Goal: Use online tool/utility: Use online tool/utility

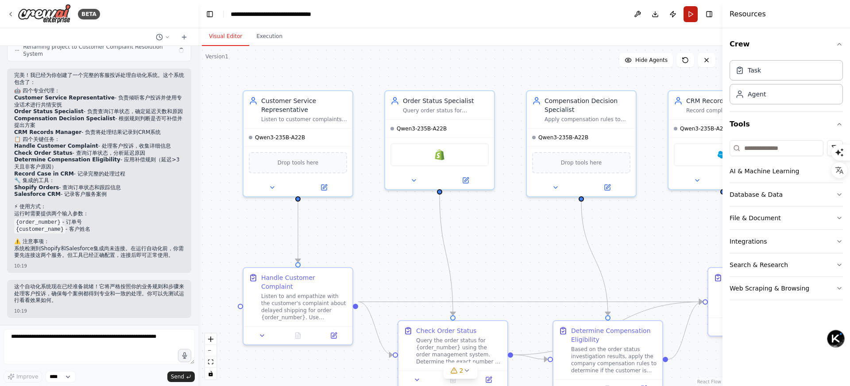
scroll to position [627, 0]
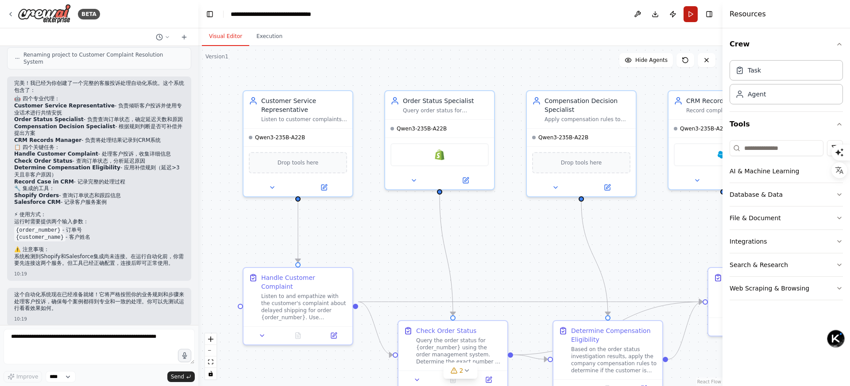
click at [691, 9] on button "Run" at bounding box center [691, 14] width 14 height 16
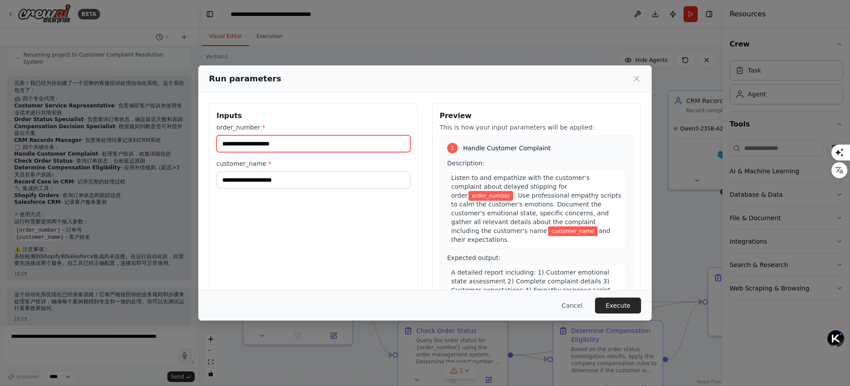
click at [341, 148] on input "order_number *" at bounding box center [313, 143] width 194 height 17
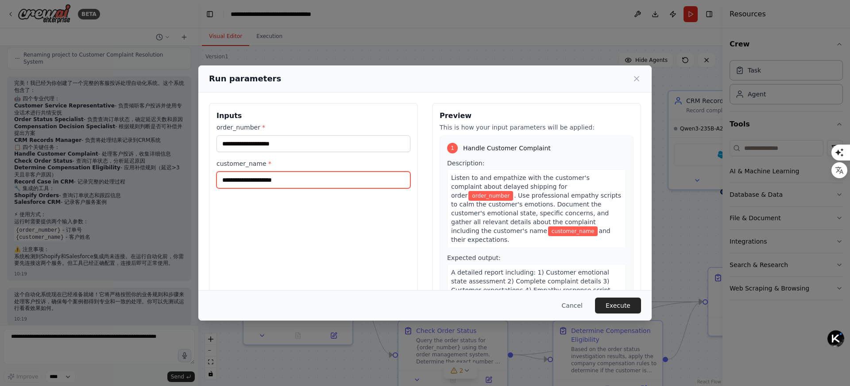
click at [324, 182] on input "customer_name *" at bounding box center [313, 180] width 194 height 17
click at [312, 232] on div "Inputs order_number * customer_name *" at bounding box center [313, 208] width 209 height 210
click at [520, 209] on span ". Use professional empathy scripts to calm the customer's emotions. Document th…" at bounding box center [536, 213] width 170 height 42
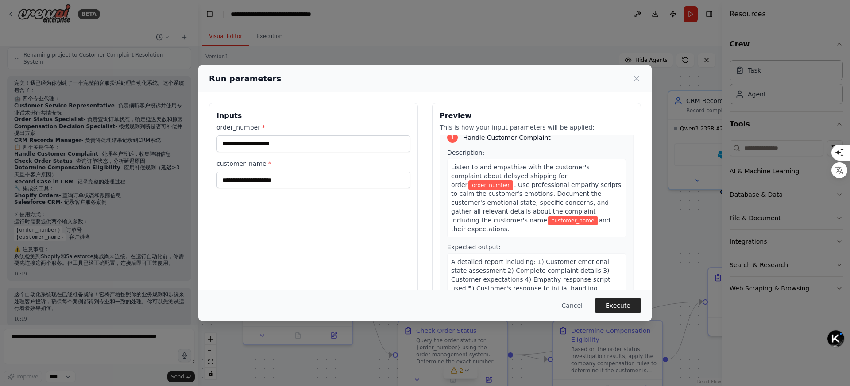
click at [531, 220] on span "and their expectations." at bounding box center [530, 225] width 159 height 16
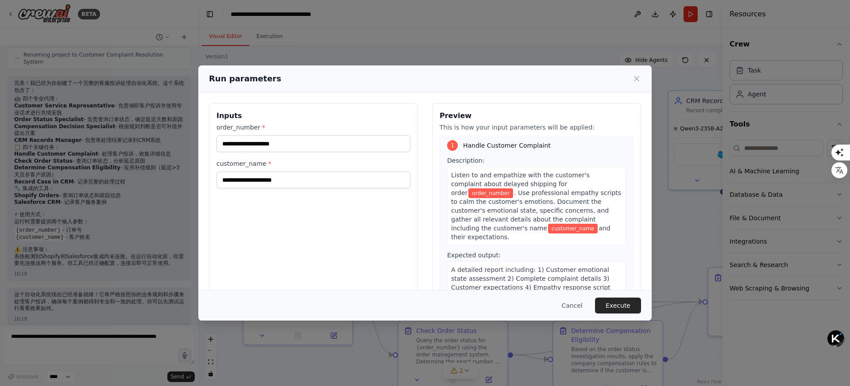
scroll to position [2, 0]
drag, startPoint x: 451, startPoint y: 176, endPoint x: 569, endPoint y: 227, distance: 128.3
click at [569, 227] on div "Listen to and empathize with the customer's complaint about delayed shipping fo…" at bounding box center [536, 206] width 179 height 79
click at [506, 204] on span ". Use professional empathy scripts to calm the customer's emotions. Document th…" at bounding box center [536, 211] width 170 height 42
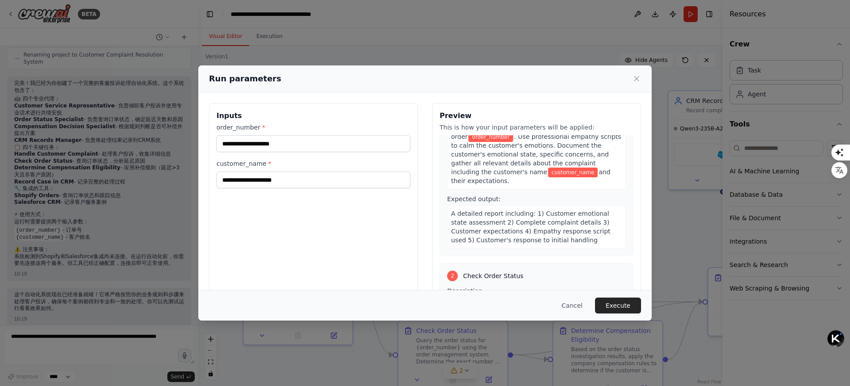
scroll to position [59, 0]
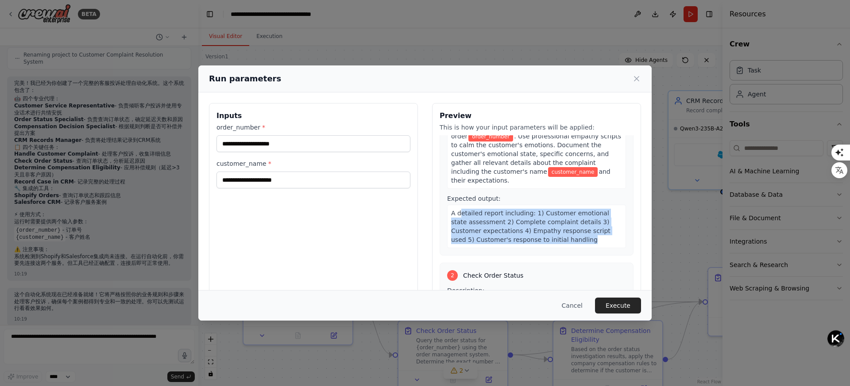
drag, startPoint x: 456, startPoint y: 206, endPoint x: 584, endPoint y: 233, distance: 131.1
click at [584, 233] on div "A detailed report including: 1) Customer emotional state assessment 2) Complete…" at bounding box center [536, 226] width 179 height 43
click at [504, 214] on span "A detailed report including: 1) Customer emotional state assessment 2) Complete…" at bounding box center [530, 227] width 159 height 34
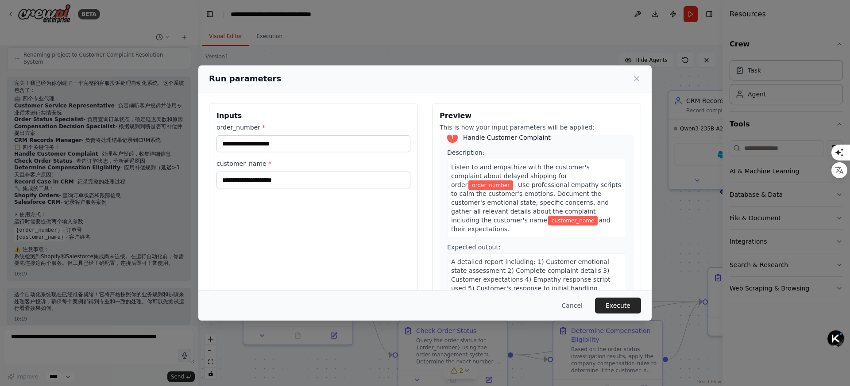
scroll to position [0, 0]
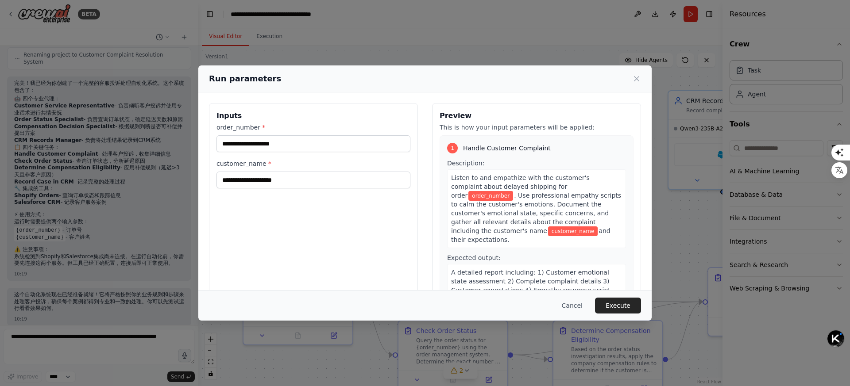
click at [522, 192] on span ". Use professional empathy scripts to calm the customer's emotions. Document th…" at bounding box center [536, 213] width 170 height 42
drag, startPoint x: 509, startPoint y: 179, endPoint x: 576, endPoint y: 238, distance: 89.4
click at [576, 238] on div "Listen to and empathize with the customer's complaint about delayed shipping fo…" at bounding box center [536, 209] width 179 height 79
click at [525, 216] on span ". Use professional empathy scripts to calm the customer's emotions. Document th…" at bounding box center [536, 213] width 170 height 42
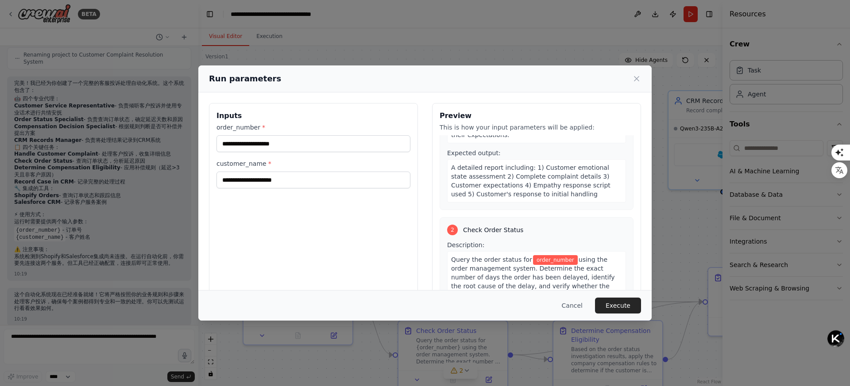
scroll to position [99, 0]
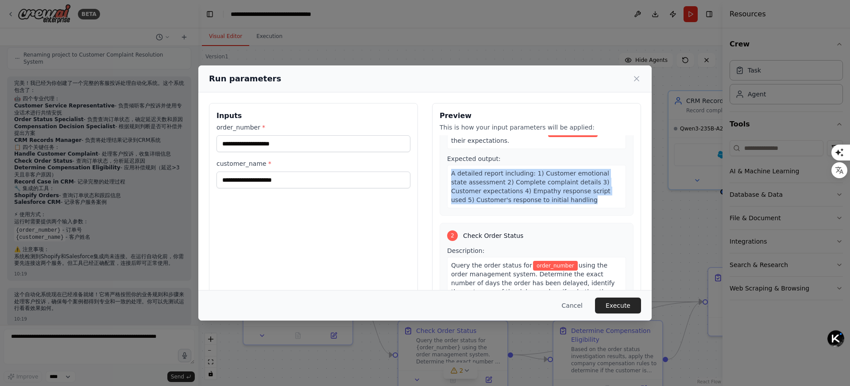
drag, startPoint x: 448, startPoint y: 166, endPoint x: 594, endPoint y: 193, distance: 148.5
click at [594, 193] on div "A detailed report including: 1) Customer emotional state assessment 2) Complete…" at bounding box center [536, 186] width 179 height 43
click at [567, 194] on div "A detailed report including: 1) Customer emotional state assessment 2) Complete…" at bounding box center [536, 186] width 179 height 43
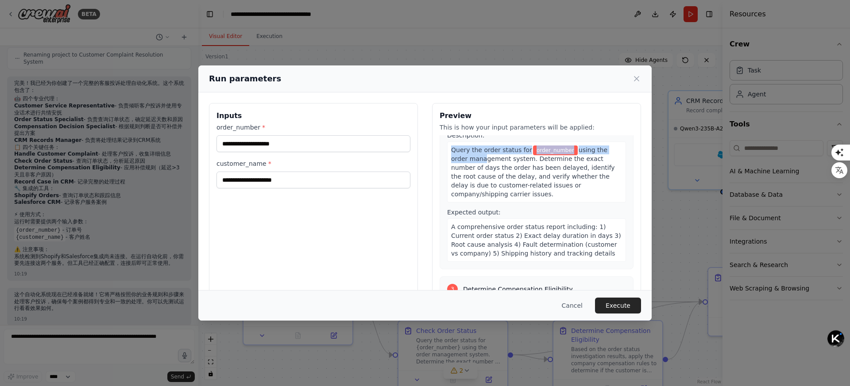
scroll to position [211, 0]
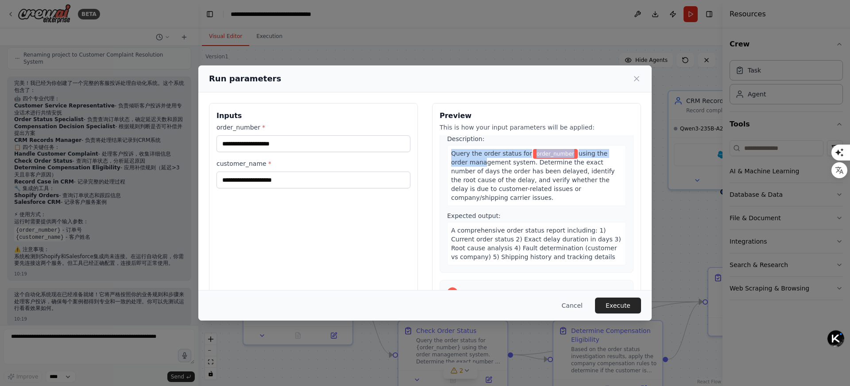
drag, startPoint x: 448, startPoint y: 139, endPoint x: 553, endPoint y: 189, distance: 116.4
click at [553, 189] on div "Query the order status for order_number using the order management system. Dete…" at bounding box center [536, 175] width 179 height 61
click at [505, 178] on span "using the order management system. Determine the exact number of days the order…" at bounding box center [533, 175] width 164 height 51
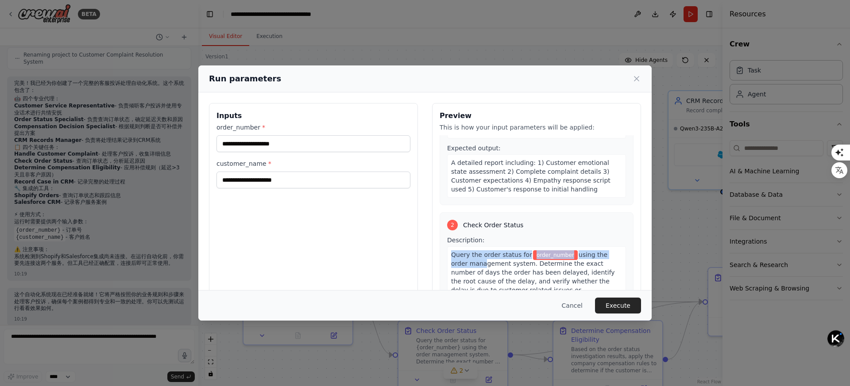
drag, startPoint x: 503, startPoint y: 190, endPoint x: 448, endPoint y: 136, distance: 77.0
click at [448, 136] on div "1 Handle Customer Complaint Description: Listen to and empathize with the custo…" at bounding box center [537, 220] width 194 height 170
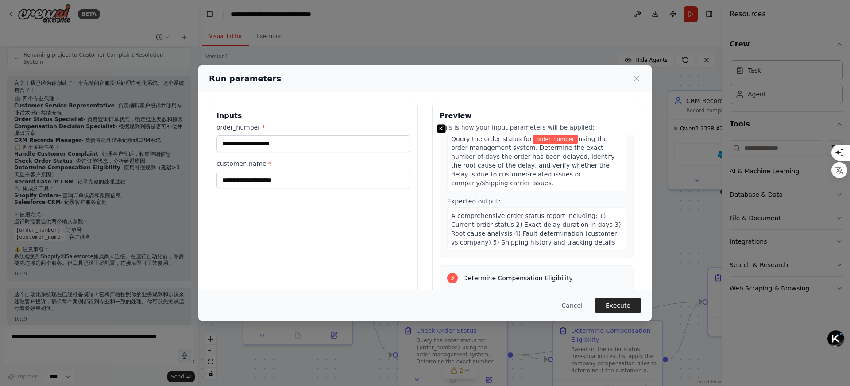
click at [496, 212] on span "A comprehensive order status report including: 1) Current order status 2) Exact…" at bounding box center [536, 229] width 170 height 34
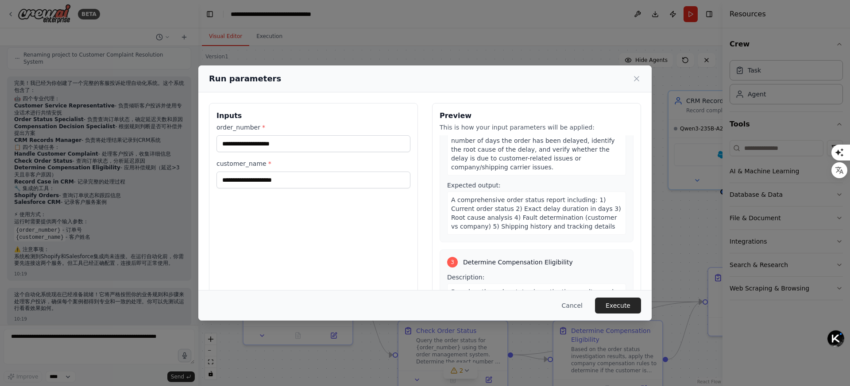
click at [497, 208] on span "A comprehensive order status report including: 1) Current order status 2) Exact…" at bounding box center [536, 214] width 170 height 34
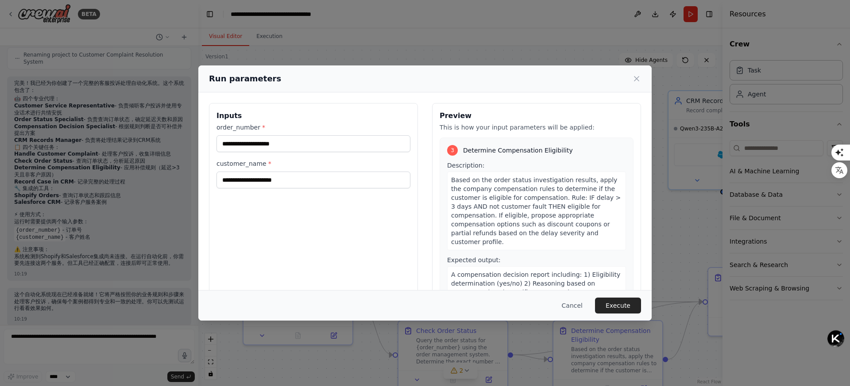
click at [497, 209] on span "Based on the order status investigation results, apply the company compensation…" at bounding box center [536, 211] width 170 height 69
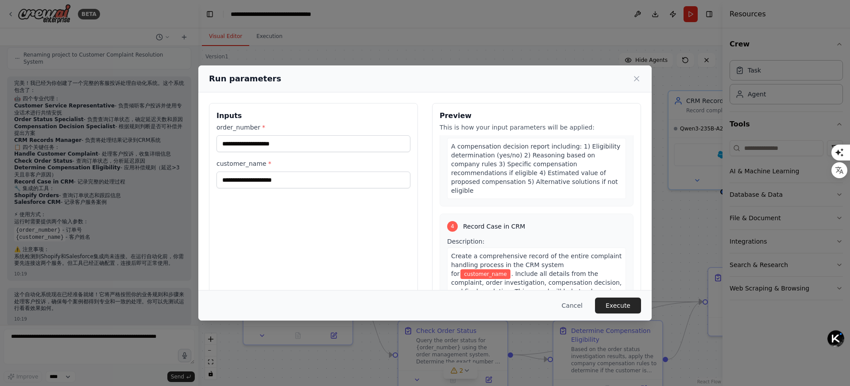
click at [498, 222] on span "Record Case in CRM" at bounding box center [494, 226] width 62 height 9
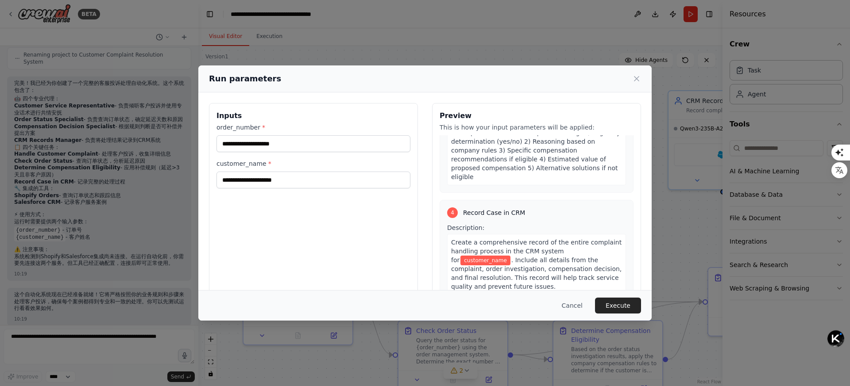
click at [529, 234] on div "Create a comprehensive record of the entire complaint handling process in the C…" at bounding box center [536, 264] width 179 height 61
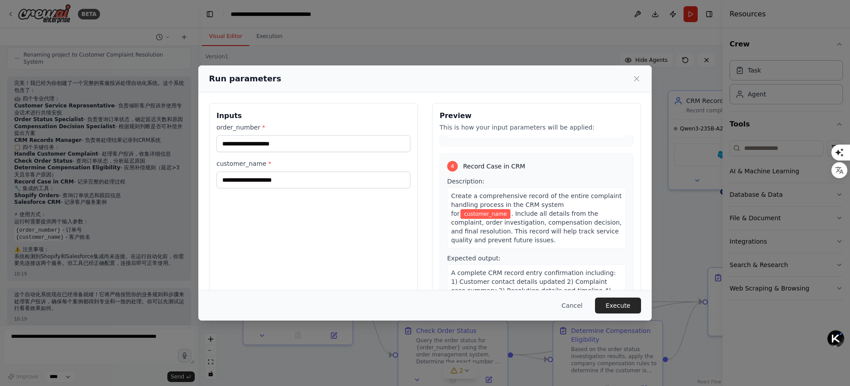
scroll to position [544, 0]
click at [523, 209] on span ". Include all details from the complaint, order investigation, compensation dec…" at bounding box center [536, 226] width 170 height 34
click at [533, 191] on span "Create a comprehensive record of the entire complaint handling process in the C…" at bounding box center [536, 203] width 170 height 25
click at [560, 191] on span "Create a comprehensive record of the entire complaint handling process in the C…" at bounding box center [536, 203] width 170 height 25
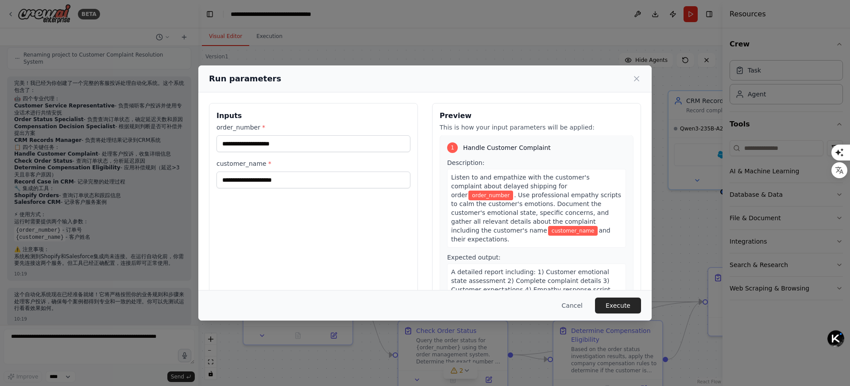
scroll to position [0, 0]
click at [572, 302] on button "Cancel" at bounding box center [572, 306] width 35 height 16
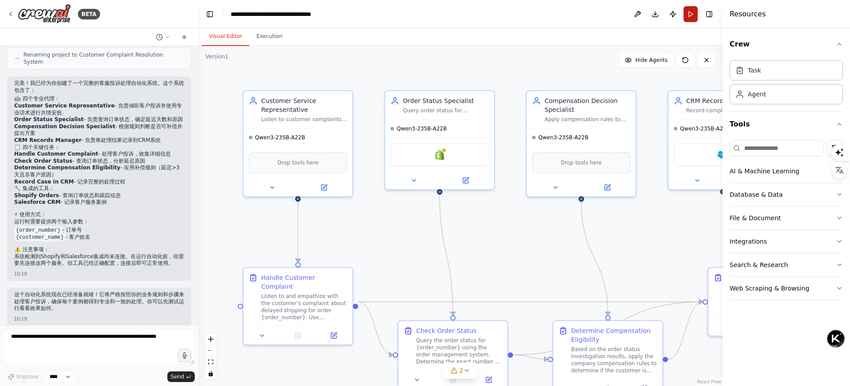
click at [690, 15] on button "Run" at bounding box center [691, 14] width 14 height 16
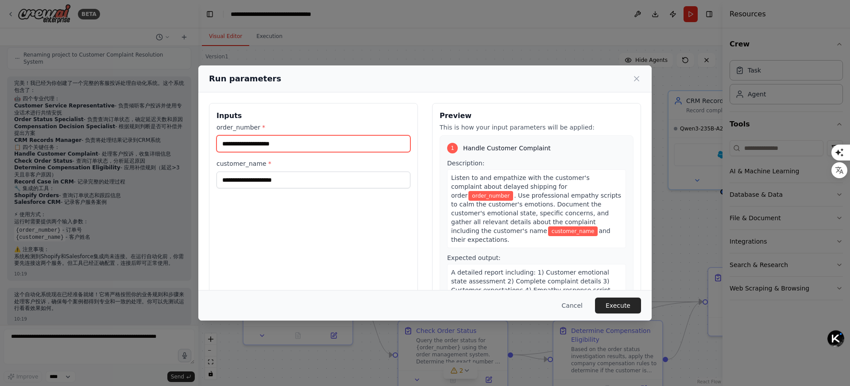
click at [332, 146] on input "order_number *" at bounding box center [313, 143] width 194 height 17
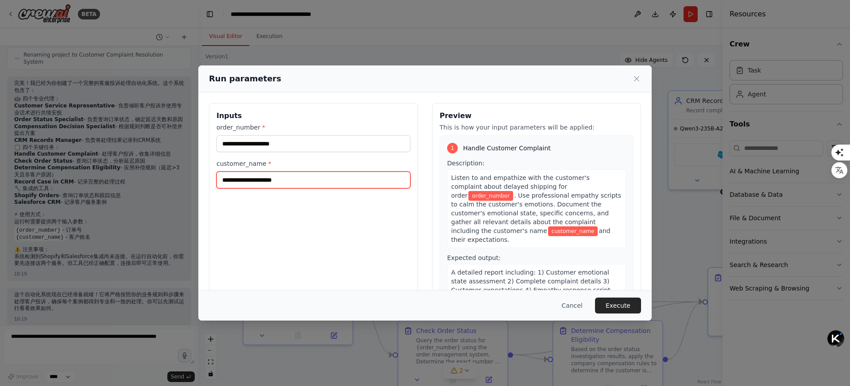
click at [324, 178] on input "customer_name *" at bounding box center [313, 180] width 194 height 17
click at [297, 210] on div "Inputs order_number * customer_name *" at bounding box center [313, 208] width 209 height 210
click at [311, 162] on label "customer_name *" at bounding box center [313, 163] width 194 height 9
click at [311, 172] on input "customer_name *" at bounding box center [313, 180] width 194 height 17
click at [316, 131] on label "order_number *" at bounding box center [313, 127] width 194 height 9
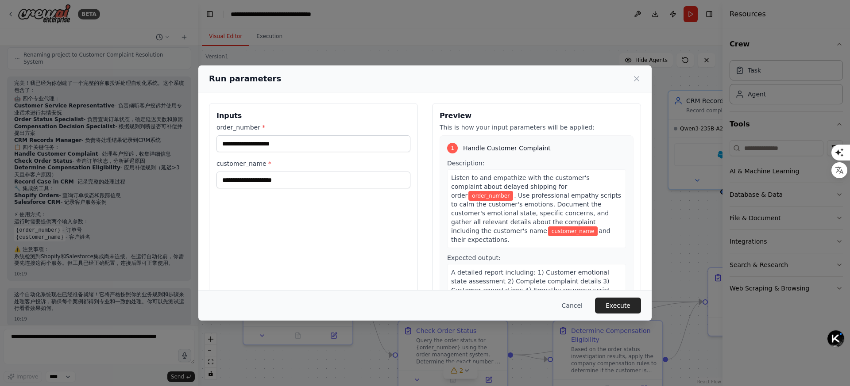
click at [316, 135] on input "order_number *" at bounding box center [313, 143] width 194 height 17
click at [314, 173] on input "customer_name *" at bounding box center [313, 180] width 194 height 17
click at [312, 199] on div "Inputs order_number * customer_name *" at bounding box center [313, 208] width 209 height 210
click at [323, 150] on input "order_number *" at bounding box center [313, 143] width 194 height 17
click at [321, 177] on input "customer_name *" at bounding box center [313, 180] width 194 height 17
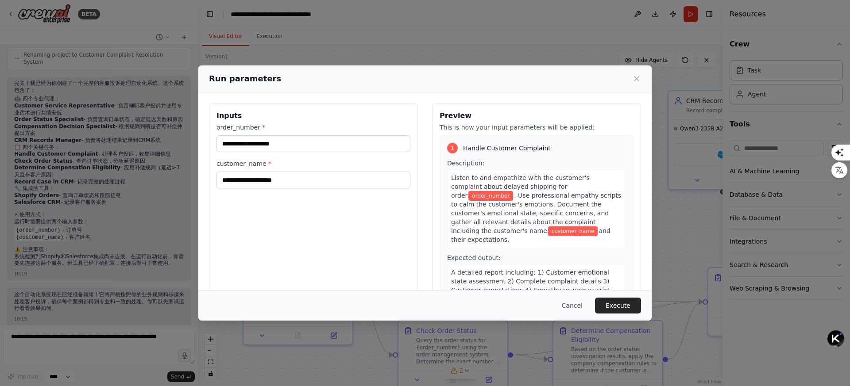
drag, startPoint x: 313, startPoint y: 217, endPoint x: 313, endPoint y: 192, distance: 24.8
click at [313, 217] on div "Inputs order_number * customer_name *" at bounding box center [313, 208] width 209 height 210
drag, startPoint x: 312, startPoint y: 158, endPoint x: 325, endPoint y: 130, distance: 30.7
click at [312, 158] on div "order_number * customer_name *" at bounding box center [313, 156] width 194 height 66
click at [325, 130] on label "order_number *" at bounding box center [313, 127] width 194 height 9
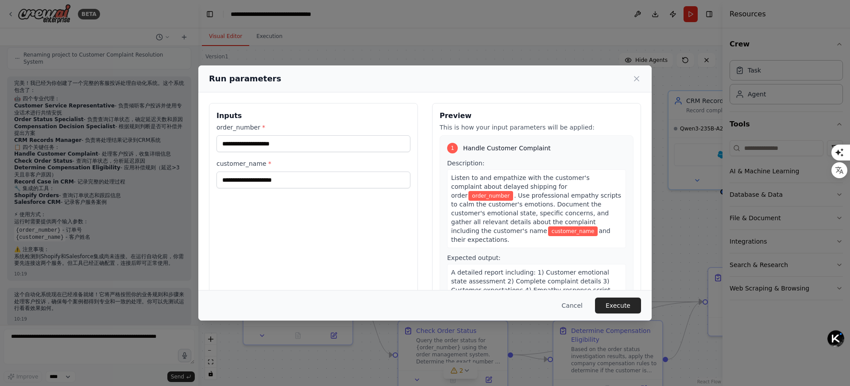
click at [325, 135] on input "order_number *" at bounding box center [313, 143] width 194 height 17
click at [325, 154] on div "order_number * customer_name *" at bounding box center [313, 156] width 194 height 66
click at [325, 181] on input "customer_name *" at bounding box center [313, 180] width 194 height 17
click at [315, 217] on div "Inputs order_number * customer_name *" at bounding box center [313, 208] width 209 height 210
drag, startPoint x: 332, startPoint y: 175, endPoint x: 331, endPoint y: 149, distance: 26.2
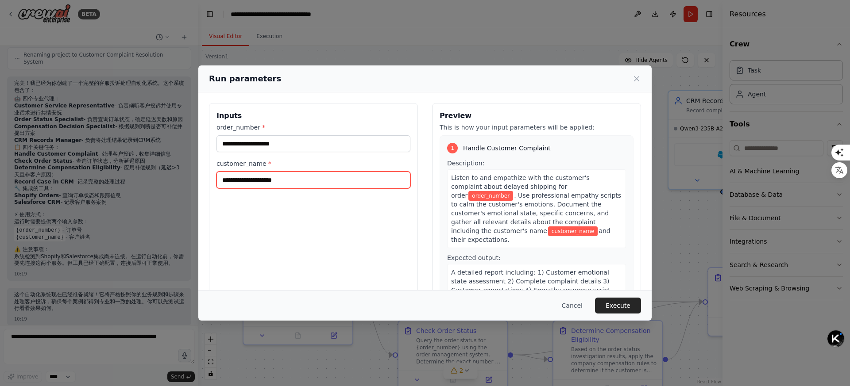
click at [332, 175] on input "customer_name *" at bounding box center [313, 180] width 194 height 17
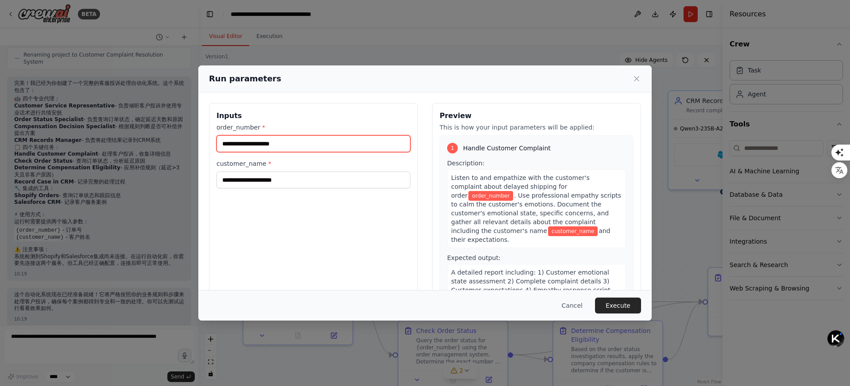
click at [331, 149] on input "order_number *" at bounding box center [313, 143] width 194 height 17
drag, startPoint x: 332, startPoint y: 147, endPoint x: 322, endPoint y: 178, distance: 33.6
click at [332, 147] on input "order_number *" at bounding box center [313, 143] width 194 height 17
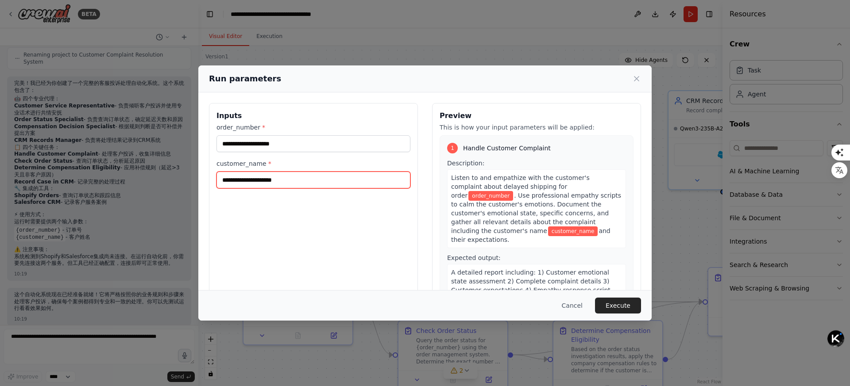
drag, startPoint x: 323, startPoint y: 179, endPoint x: 321, endPoint y: 200, distance: 20.9
click at [323, 180] on input "customer_name *" at bounding box center [313, 180] width 194 height 17
click at [317, 214] on div "Inputs order_number * customer_name *" at bounding box center [313, 208] width 209 height 210
click at [325, 153] on div "order_number * customer_name *" at bounding box center [313, 156] width 194 height 66
drag, startPoint x: 328, startPoint y: 127, endPoint x: 323, endPoint y: 140, distance: 14.1
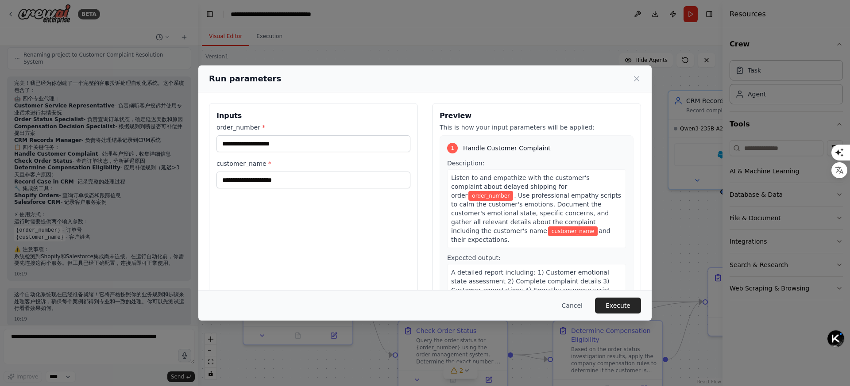
click at [328, 127] on label "order_number *" at bounding box center [313, 127] width 194 height 9
click at [328, 135] on input "order_number *" at bounding box center [313, 143] width 194 height 17
click at [323, 140] on input "order_number *" at bounding box center [313, 143] width 194 height 17
click at [314, 180] on input "customer_name *" at bounding box center [313, 180] width 194 height 17
click at [318, 143] on input "order_number *" at bounding box center [313, 143] width 194 height 17
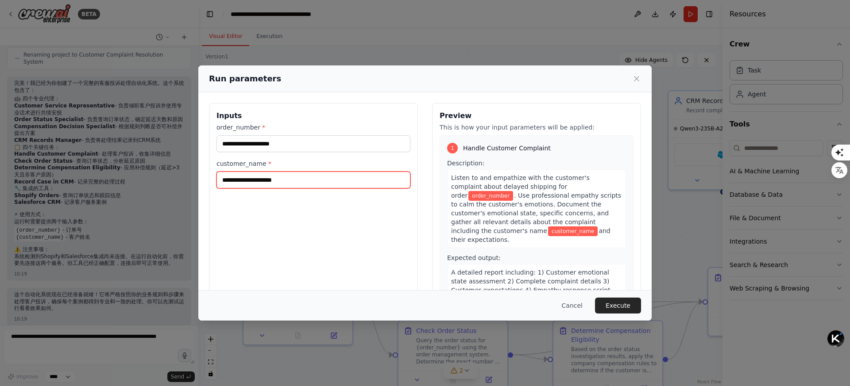
click at [318, 174] on input "customer_name *" at bounding box center [313, 180] width 194 height 17
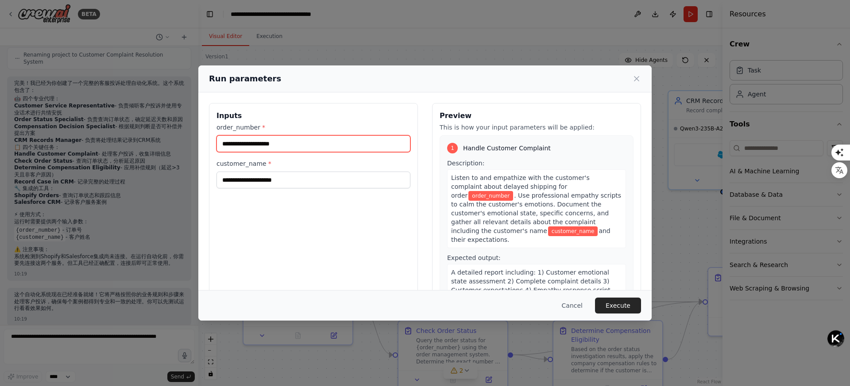
click at [317, 148] on input "order_number *" at bounding box center [313, 143] width 194 height 17
click at [331, 120] on h3 "Inputs" at bounding box center [313, 116] width 194 height 11
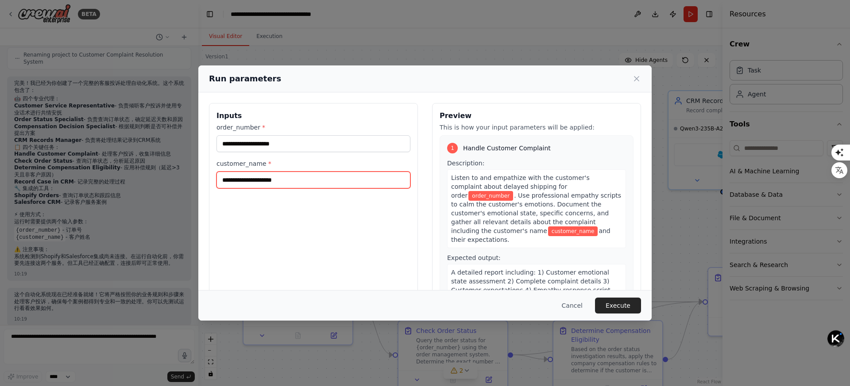
click at [332, 182] on input "customer_name *" at bounding box center [313, 180] width 194 height 17
click at [314, 166] on label "customer_name *" at bounding box center [313, 163] width 194 height 9
click at [314, 172] on input "customer_name *" at bounding box center [313, 180] width 194 height 17
click at [635, 80] on icon at bounding box center [636, 78] width 9 height 9
